Goal: Task Accomplishment & Management: Complete application form

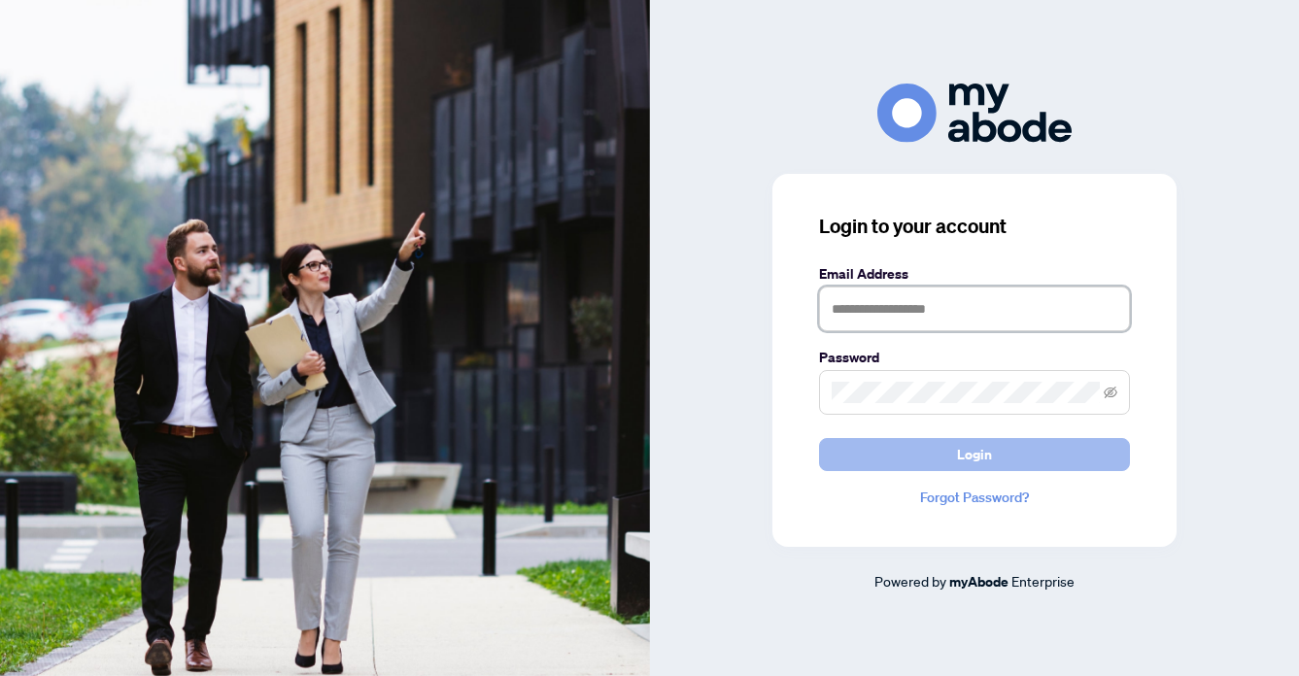
type input "**********"
click at [977, 450] on span "Login" at bounding box center [974, 454] width 35 height 31
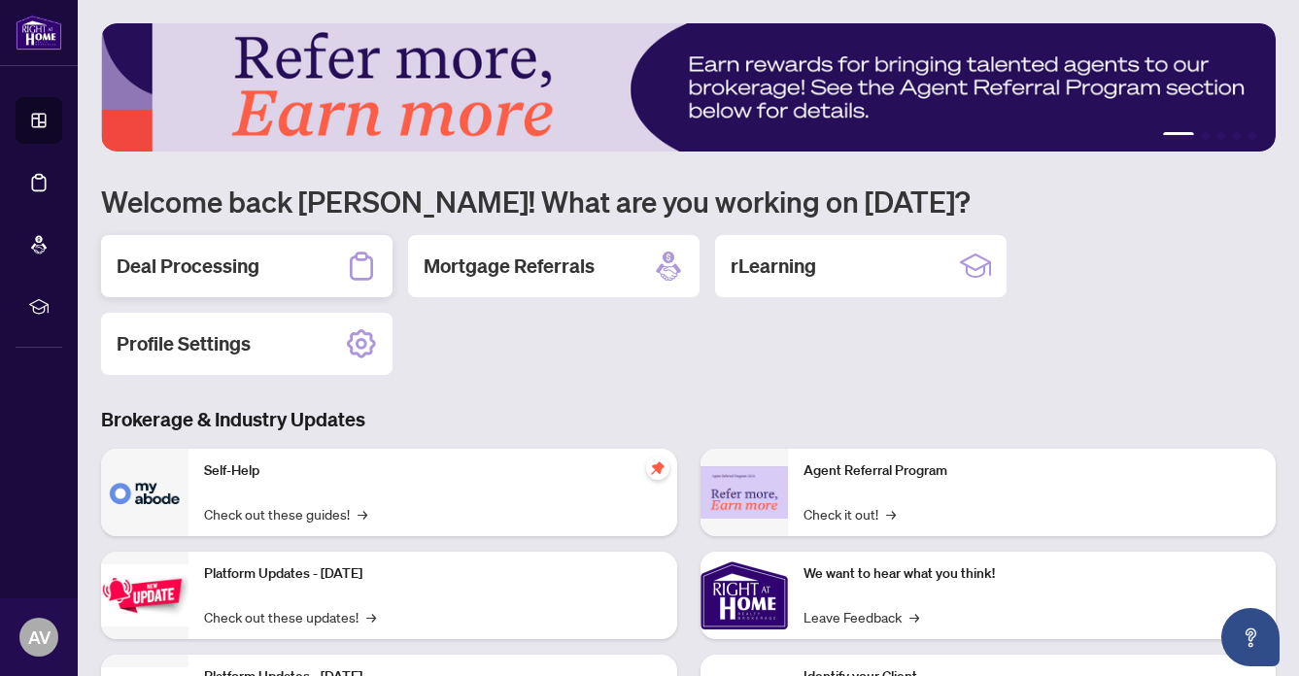
click at [198, 264] on h2 "Deal Processing" at bounding box center [188, 266] width 143 height 27
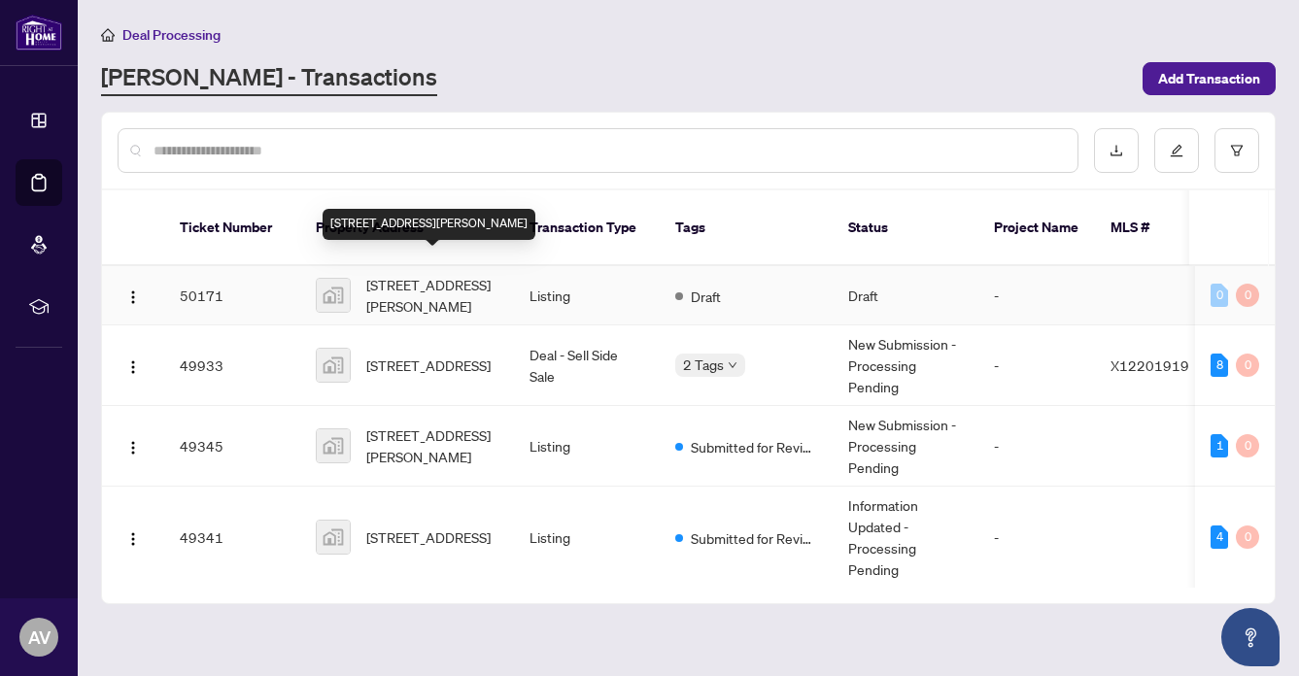
click at [434, 274] on span "111 Mary Street, Hamilton, ON, Canada" at bounding box center [432, 295] width 132 height 43
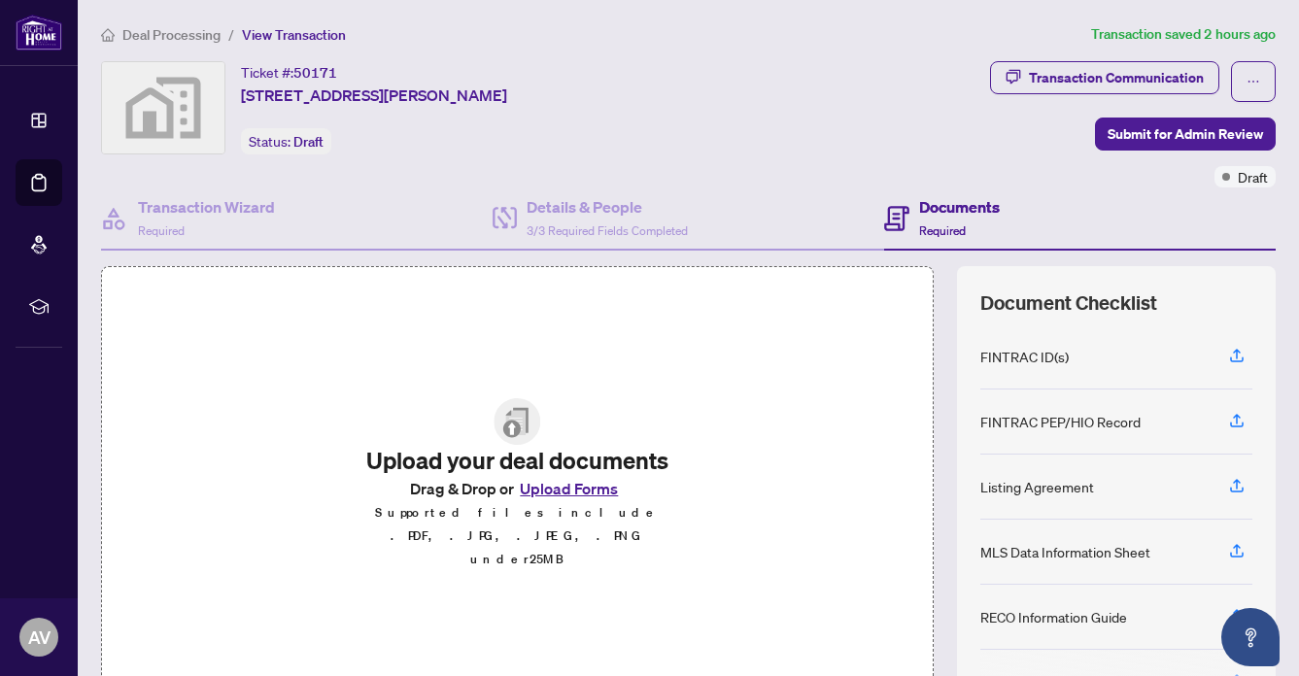
click at [569, 501] on button "Upload Forms" at bounding box center [569, 488] width 110 height 25
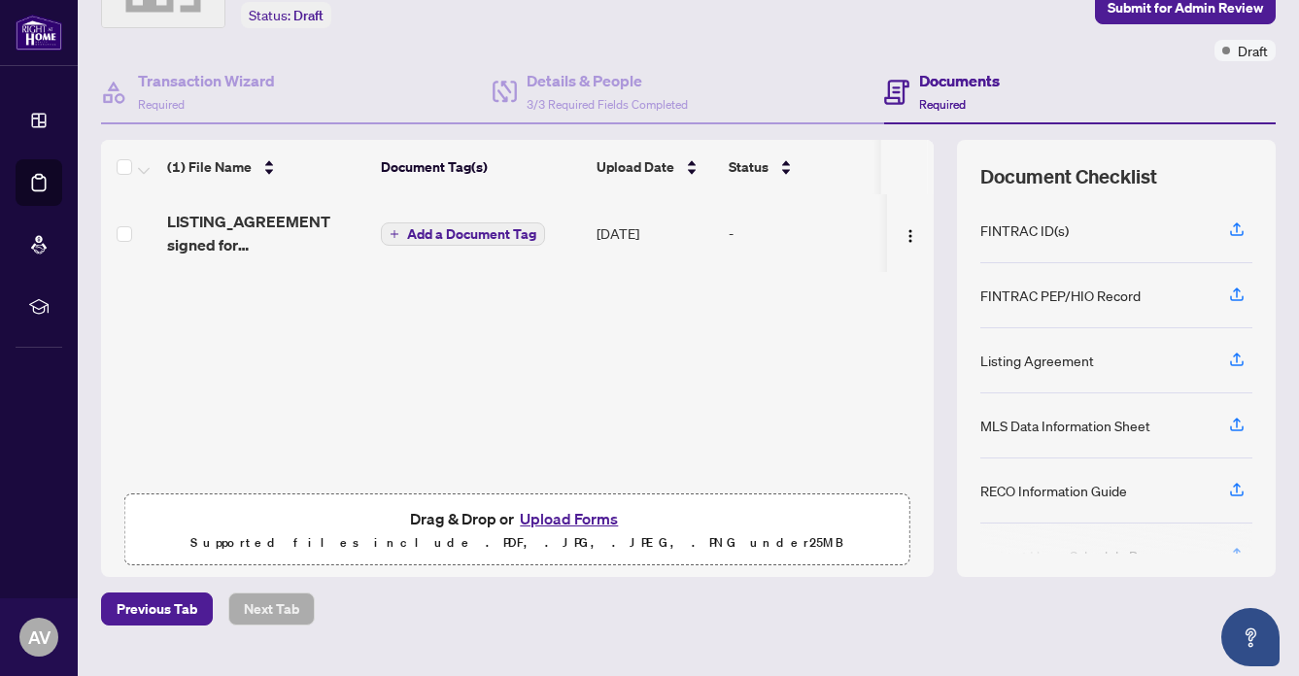
scroll to position [128, 0]
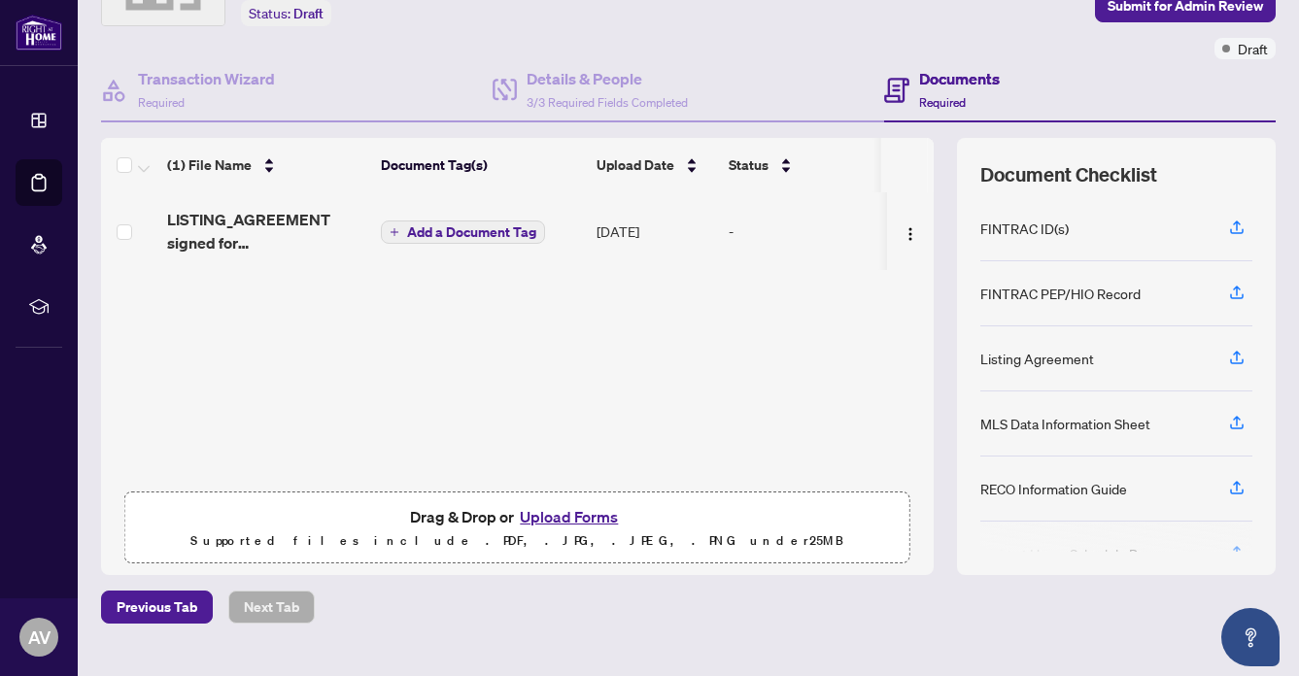
click at [591, 511] on button "Upload Forms" at bounding box center [569, 516] width 110 height 25
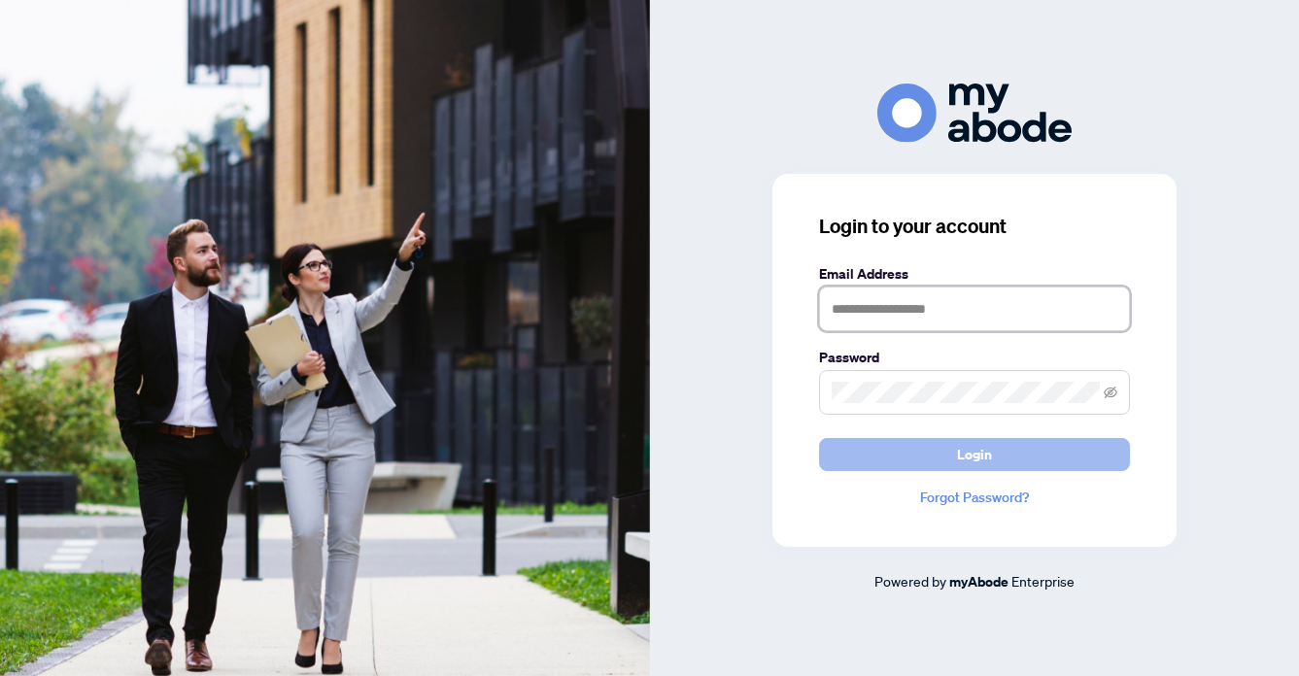
type input "**********"
click at [980, 454] on span "Login" at bounding box center [974, 454] width 35 height 31
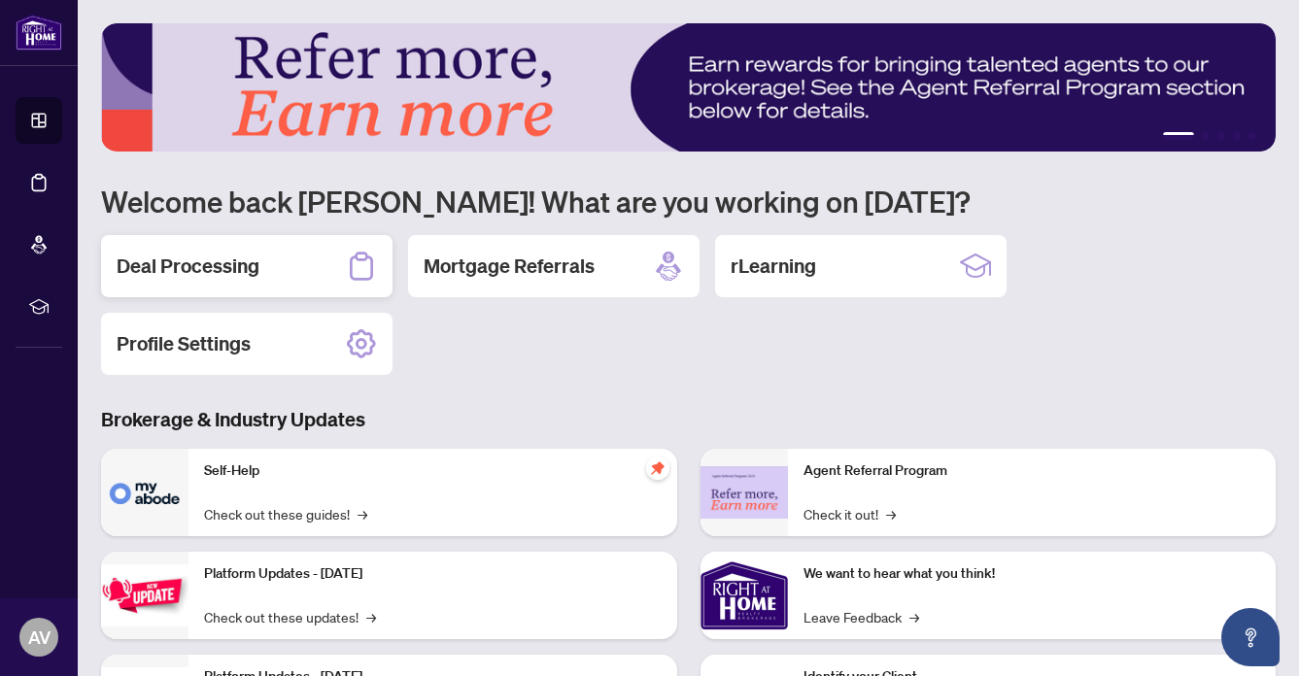
click at [207, 265] on h2 "Deal Processing" at bounding box center [188, 266] width 143 height 27
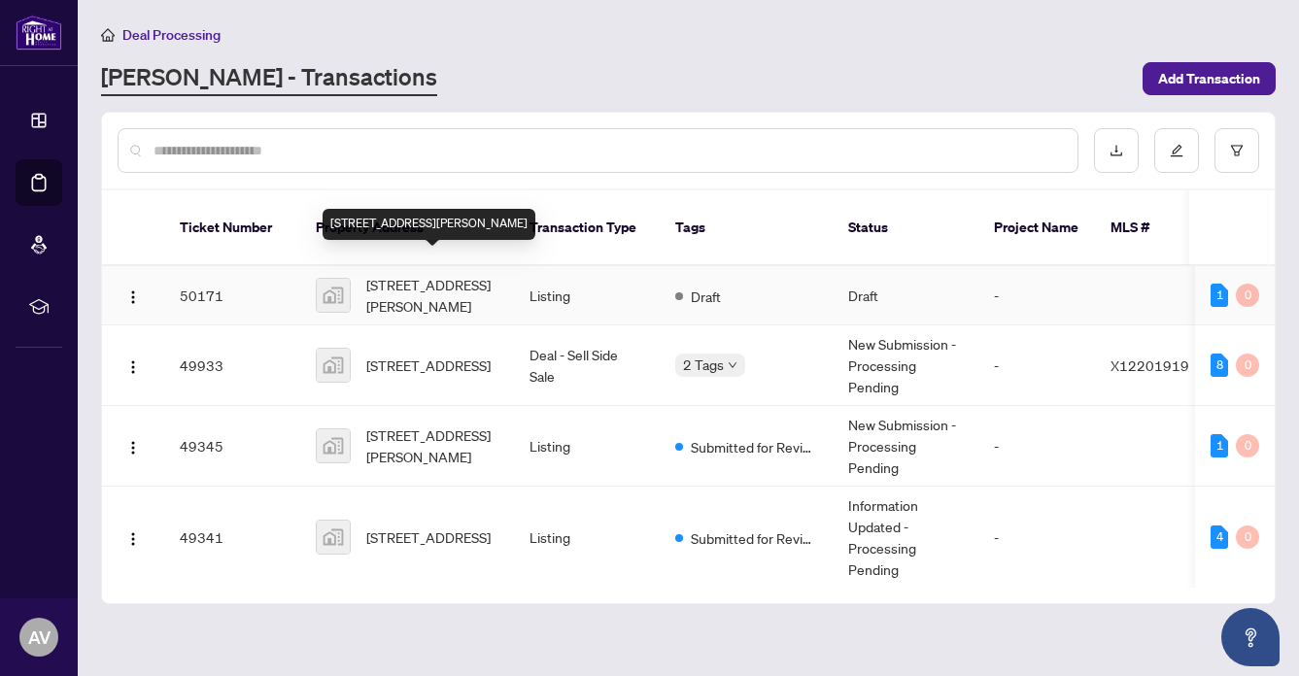
click at [416, 275] on span "111 Mary Street, Hamilton, ON, Canada" at bounding box center [432, 295] width 132 height 43
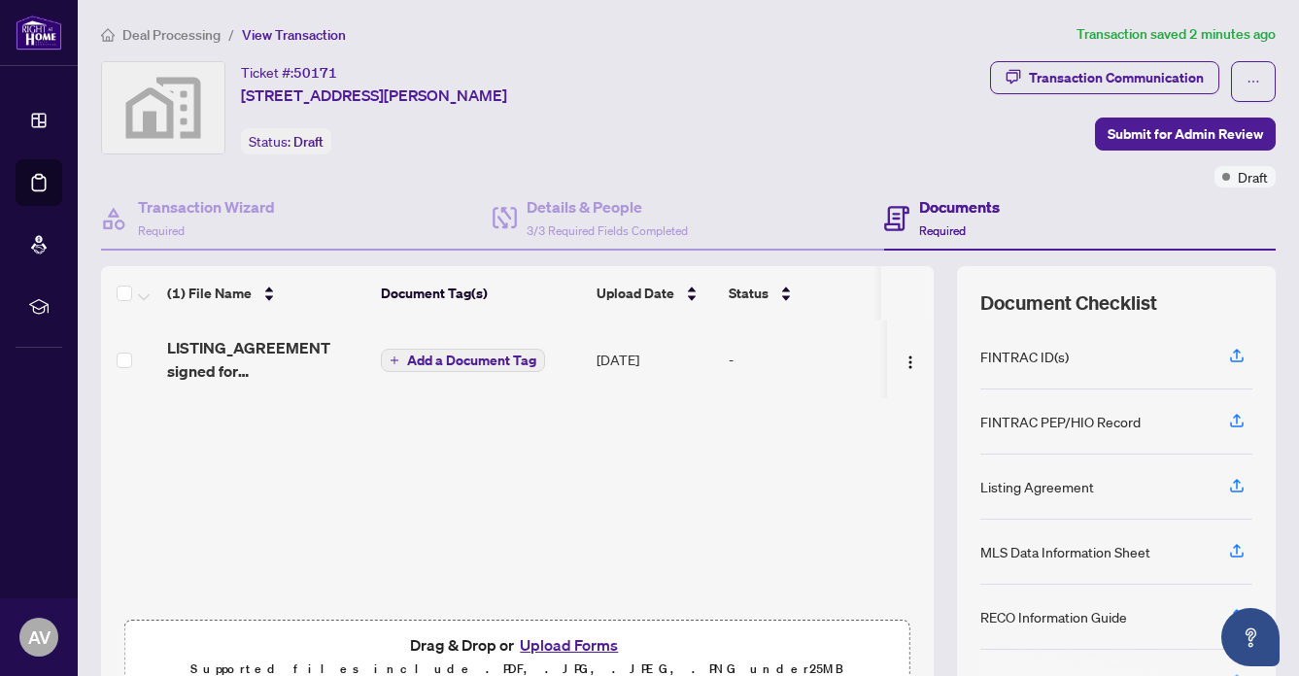
scroll to position [1, 0]
click at [557, 634] on button "Upload Forms" at bounding box center [569, 645] width 110 height 25
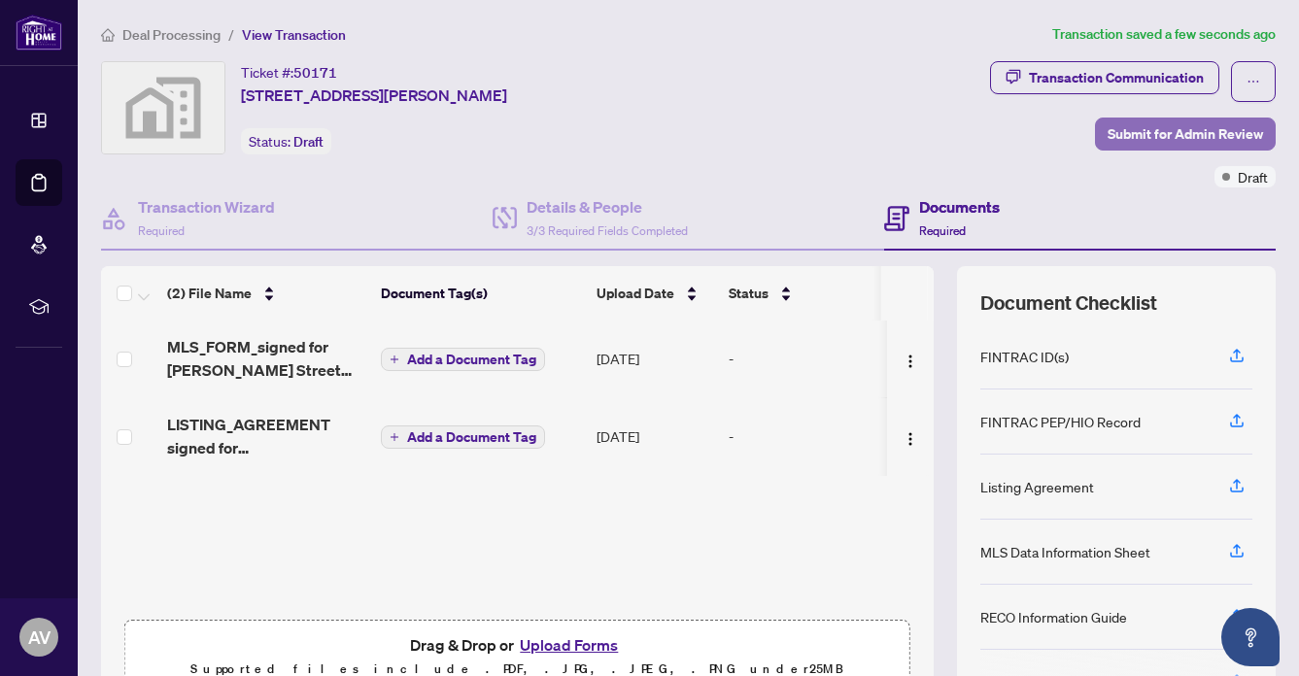
click at [1158, 130] on span "Submit for Admin Review" at bounding box center [1185, 134] width 155 height 31
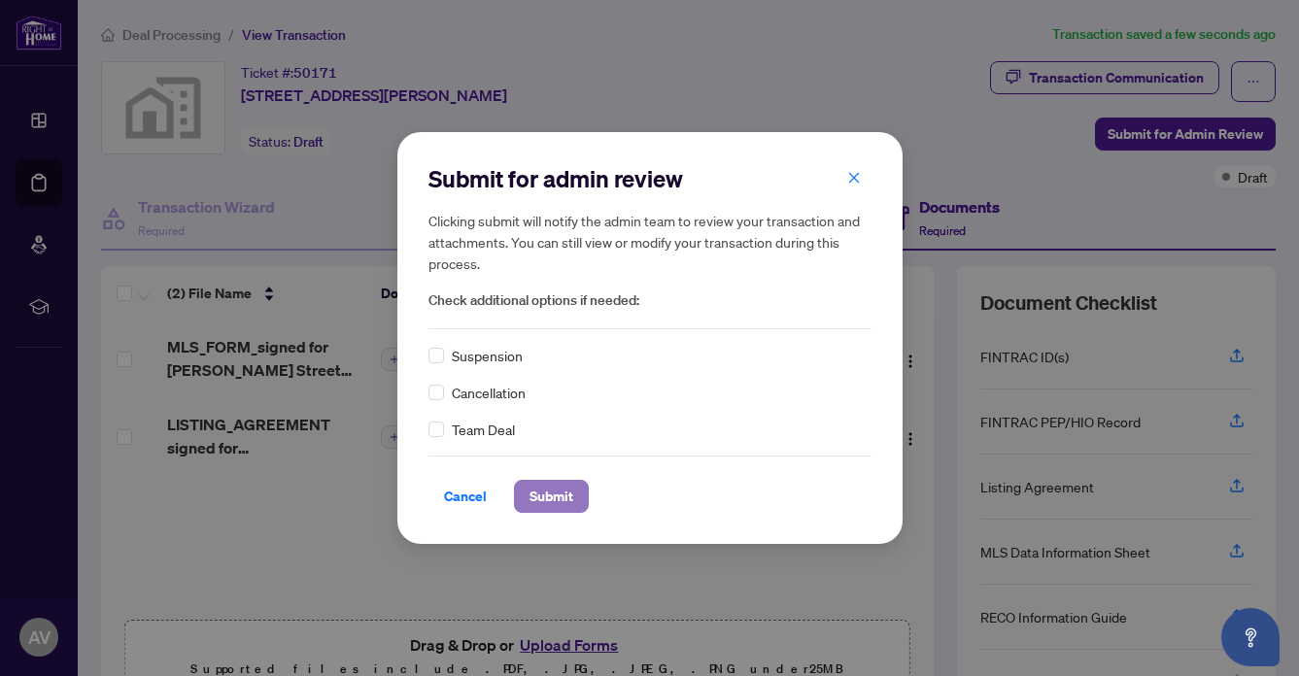
click at [575, 484] on button "Submit" at bounding box center [551, 496] width 75 height 33
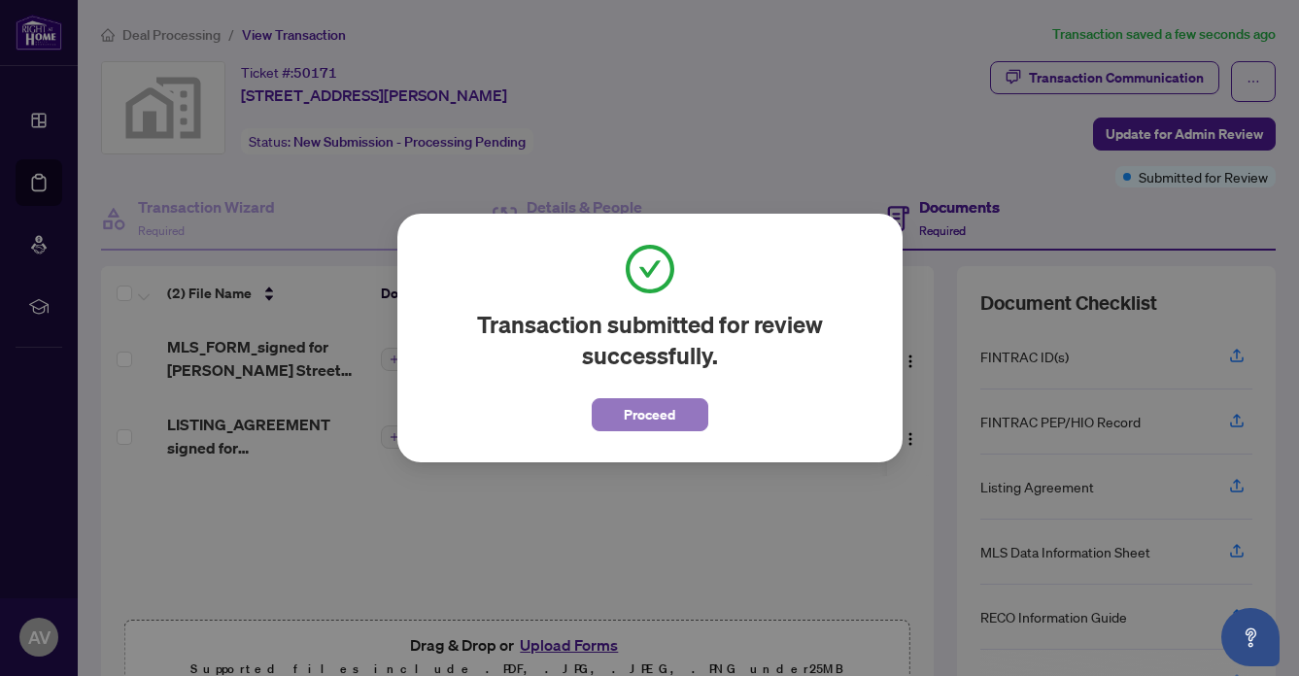
click at [632, 409] on span "Proceed" at bounding box center [649, 414] width 51 height 31
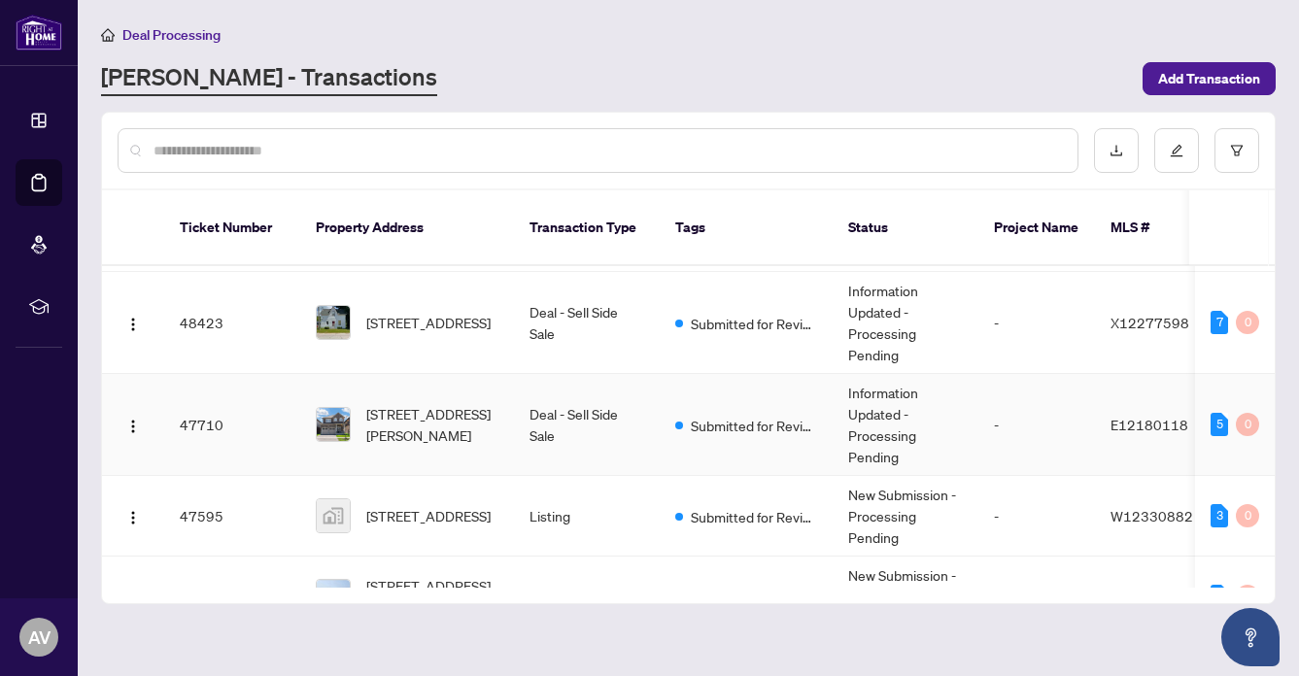
scroll to position [351, 0]
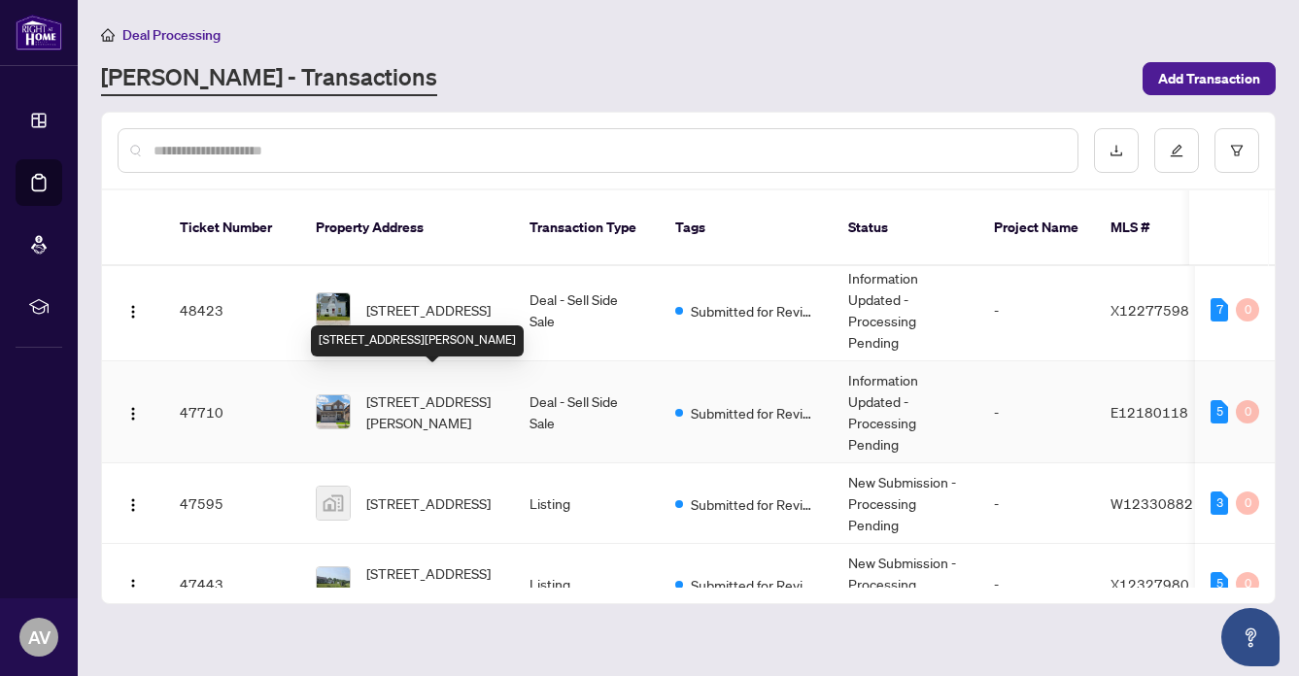
click at [394, 391] on span "70 Moses Cres, Clarington, Ontario L1C 0T8, Canada" at bounding box center [432, 412] width 132 height 43
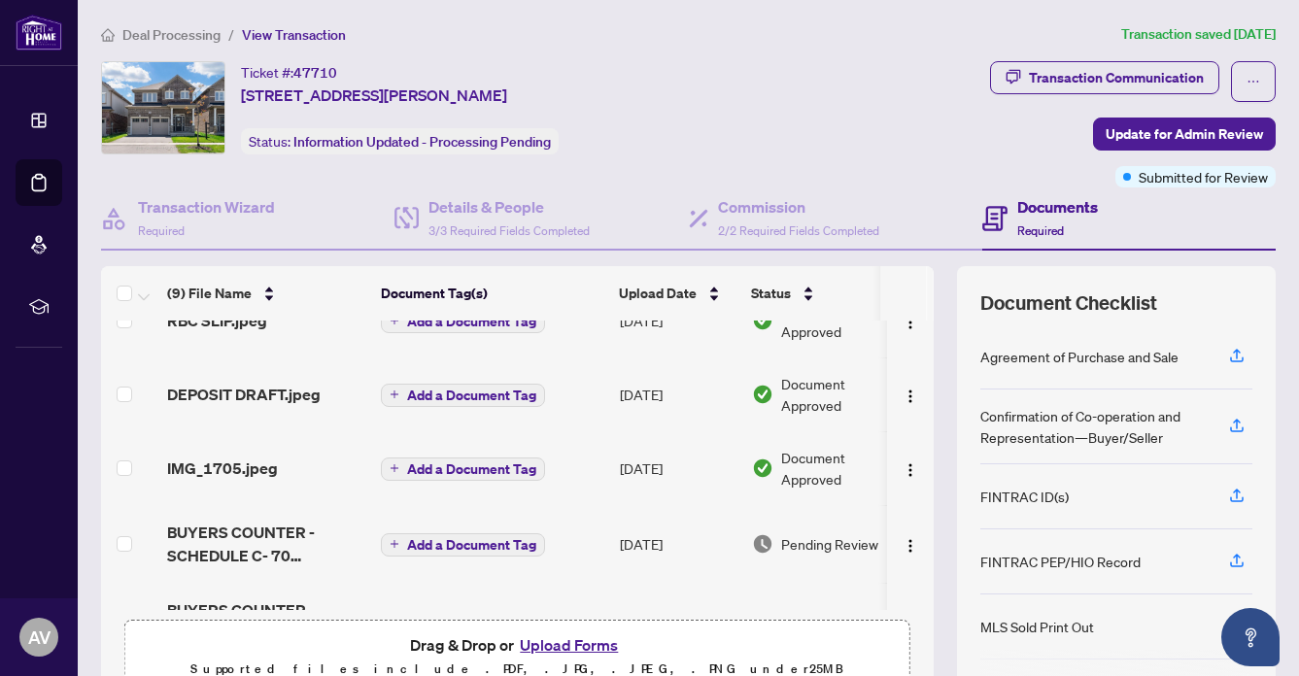
scroll to position [122, 0]
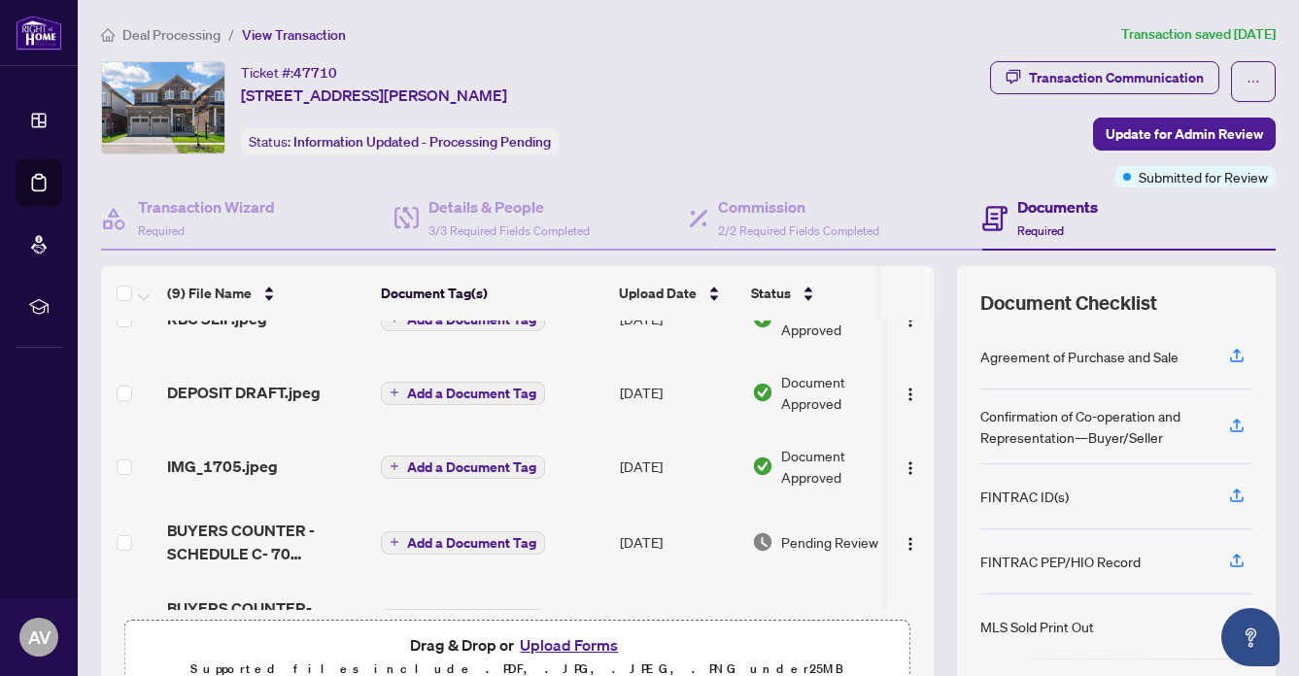
click at [566, 637] on button "Upload Forms" at bounding box center [569, 645] width 110 height 25
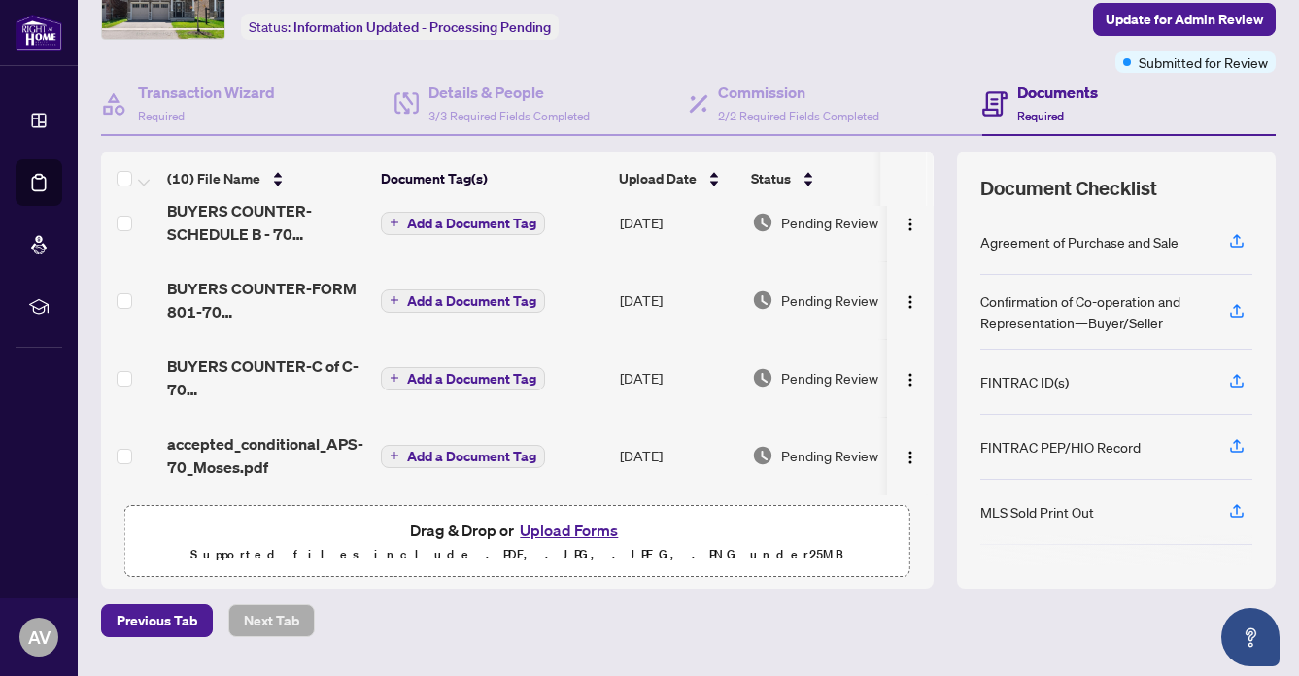
scroll to position [165, 0]
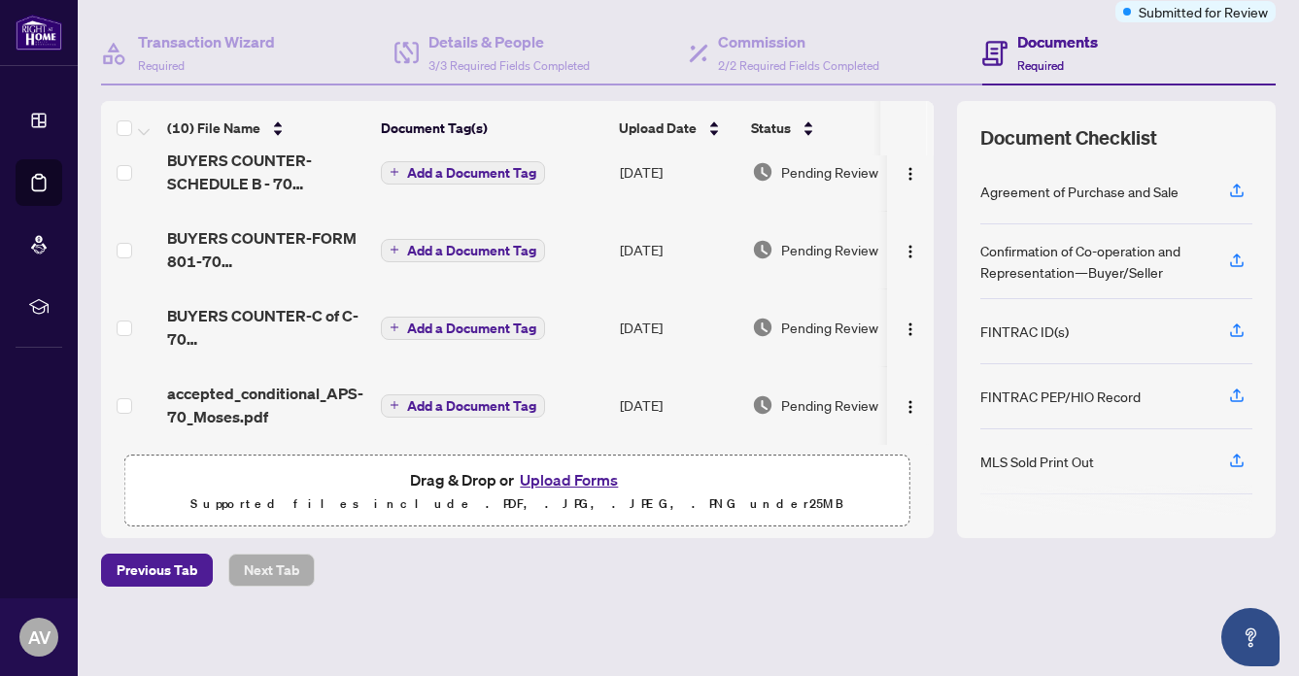
click at [572, 468] on button "Upload Forms" at bounding box center [569, 479] width 110 height 25
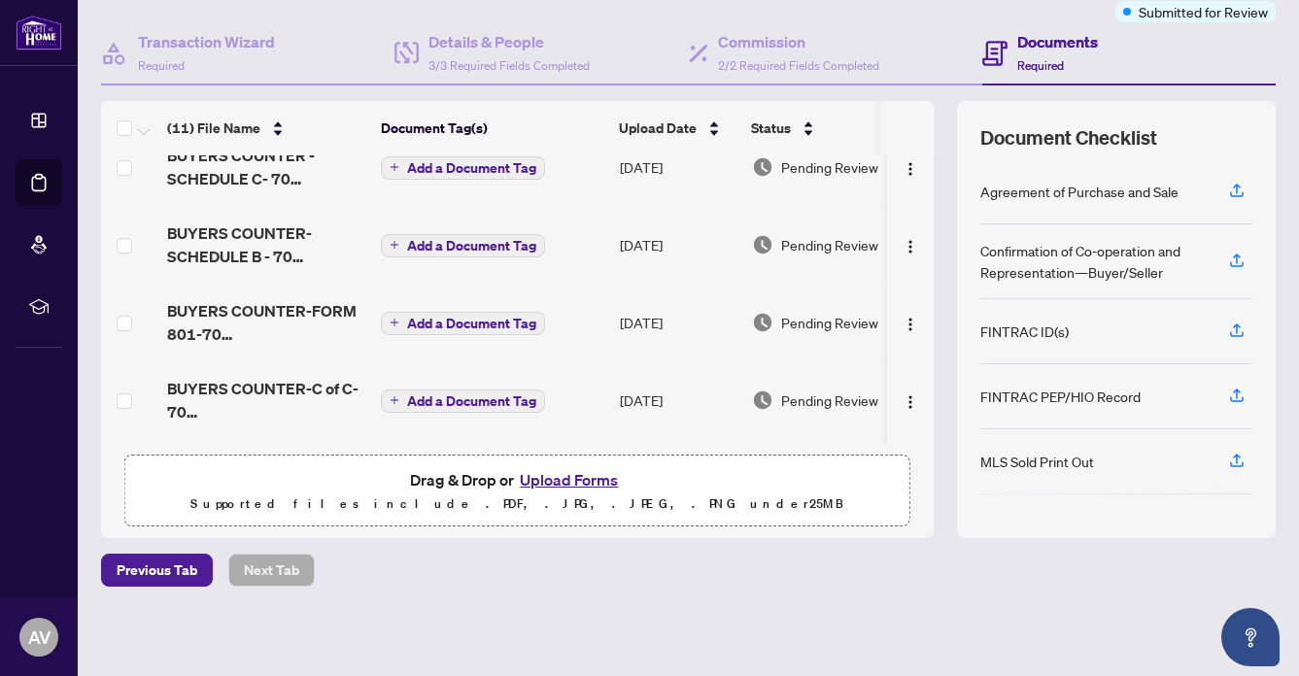
scroll to position [0, 0]
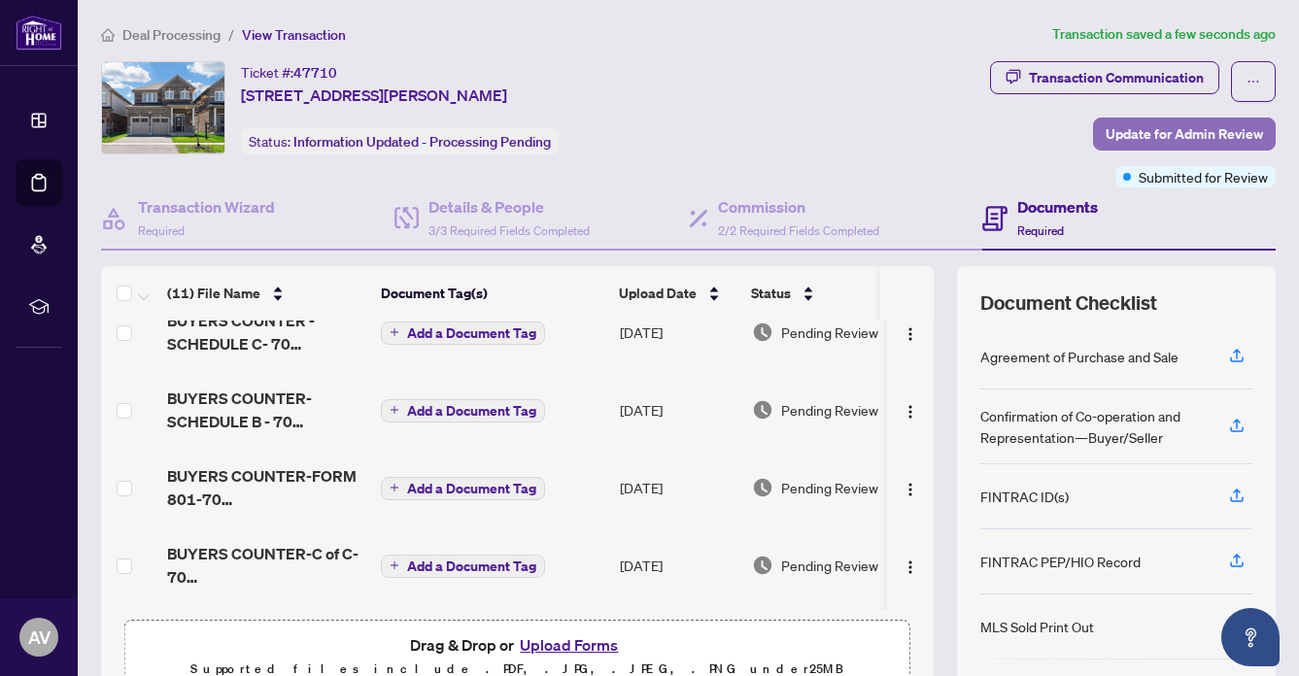
click at [1151, 122] on span "Update for Admin Review" at bounding box center [1184, 134] width 157 height 31
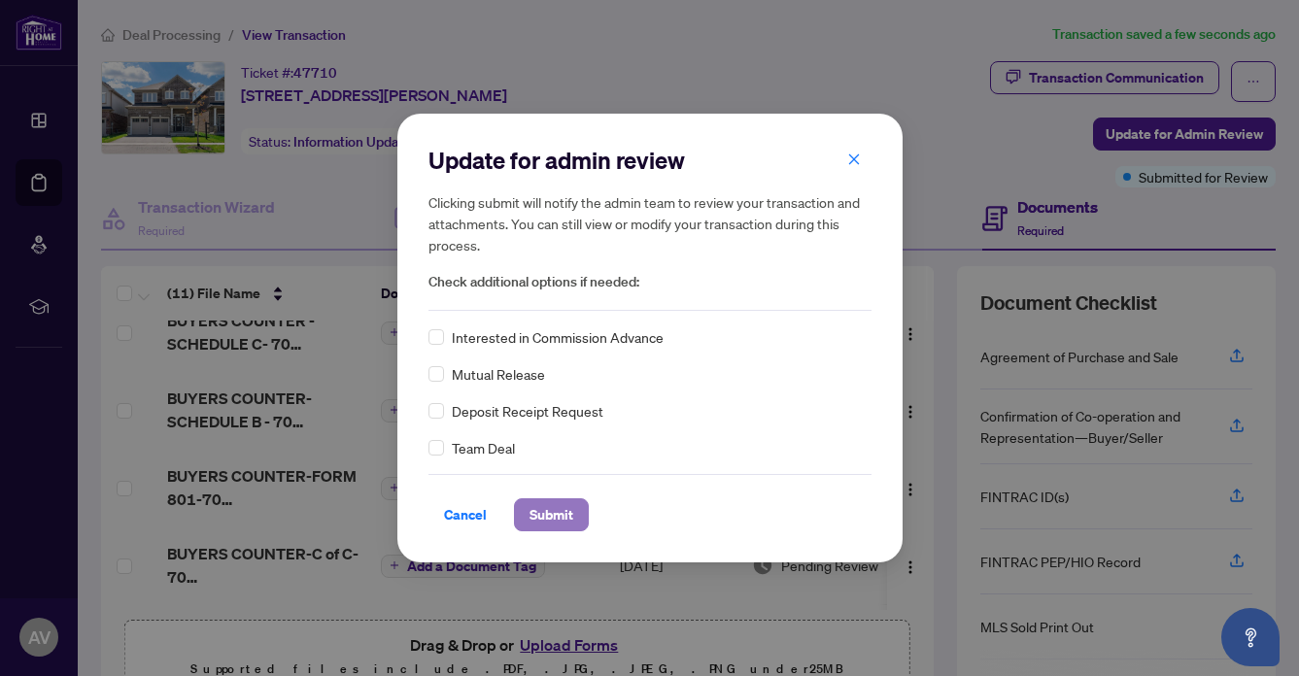
click at [561, 506] on span "Submit" at bounding box center [552, 514] width 44 height 31
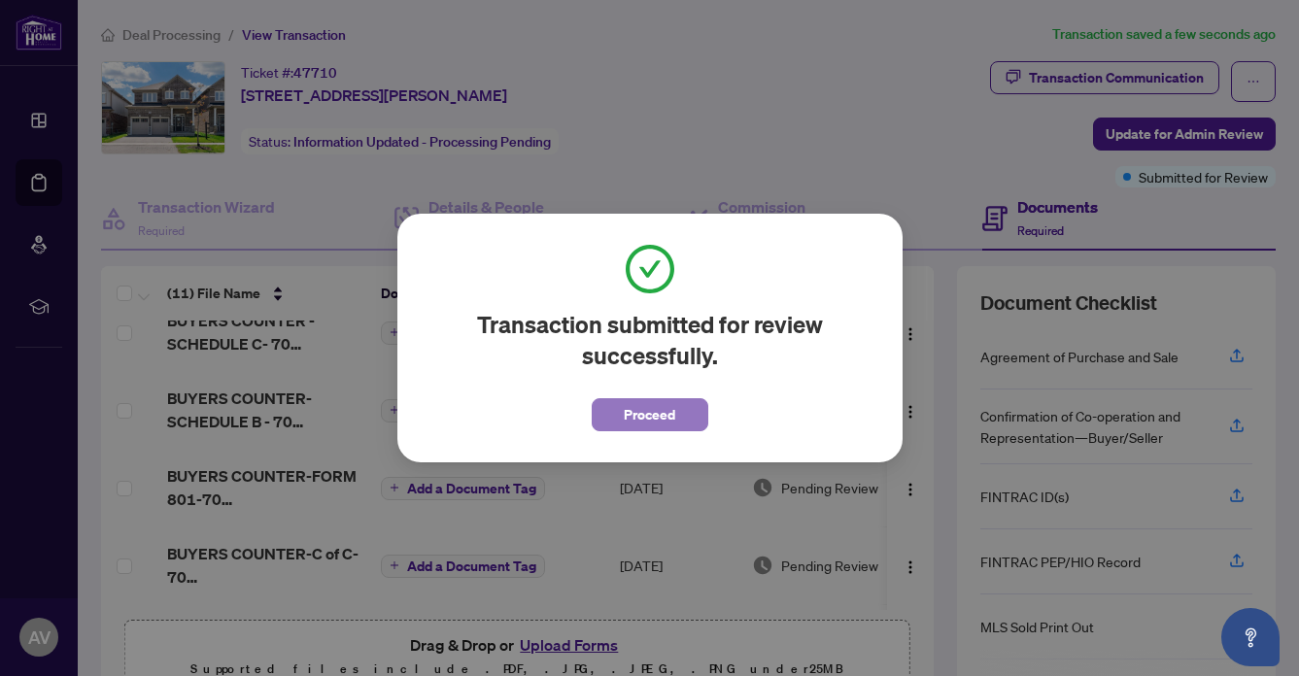
click at [648, 411] on span "Proceed" at bounding box center [649, 414] width 51 height 31
